Goal: Find specific page/section: Find specific page/section

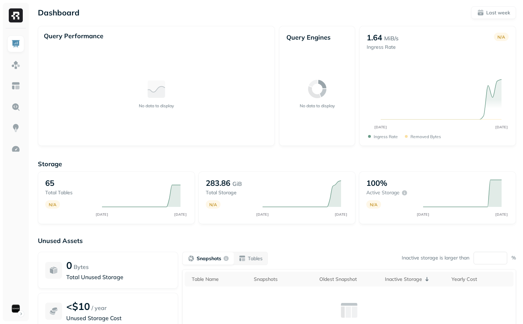
click at [118, 156] on div "Storage 65 Total tables N/A SEP [DATE] 283.86 GiB Total storage N/A SEP [DATE] …" at bounding box center [277, 268] width 478 height 231
click at [17, 64] on img at bounding box center [15, 64] width 9 height 9
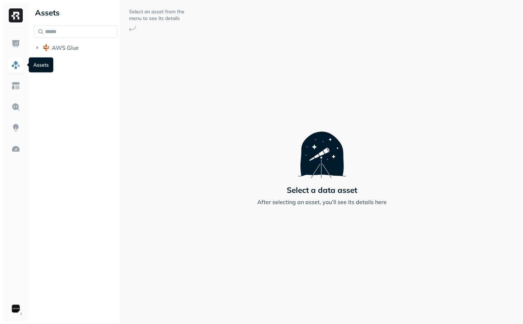
click at [9, 53] on ul at bounding box center [16, 175] width 18 height 281
click at [14, 43] on img at bounding box center [15, 43] width 9 height 9
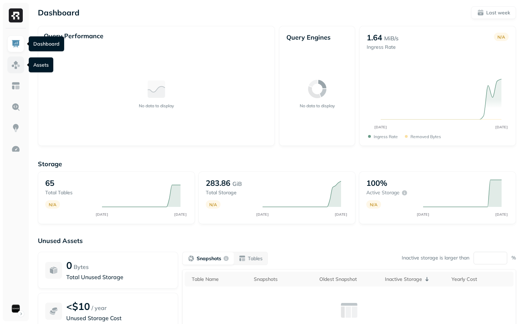
click at [8, 69] on link at bounding box center [15, 64] width 17 height 17
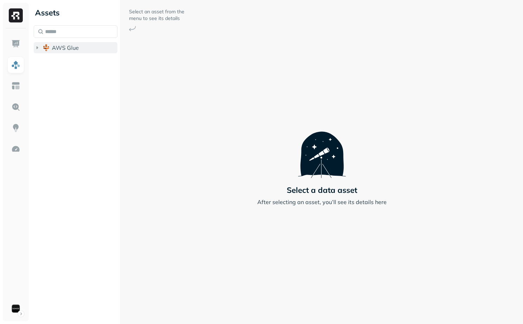
click at [74, 43] on button "AWS Glue" at bounding box center [76, 47] width 84 height 11
click at [76, 57] on button "iceberg_datalake_poc_db" at bounding box center [79, 60] width 77 height 11
click at [78, 77] on p "( 65 )" at bounding box center [81, 74] width 11 height 7
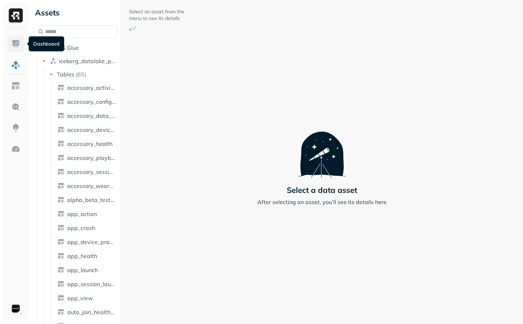
click at [16, 43] on img at bounding box center [15, 43] width 9 height 9
